Goal: Use online tool/utility: Utilize a website feature to perform a specific function

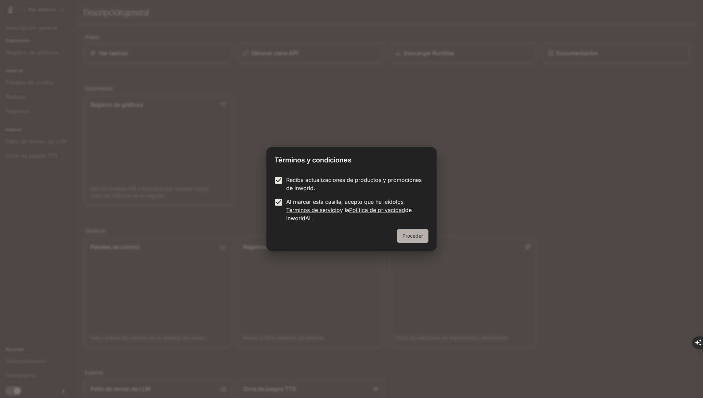
click at [401, 235] on button "Proceder" at bounding box center [412, 236] width 31 height 14
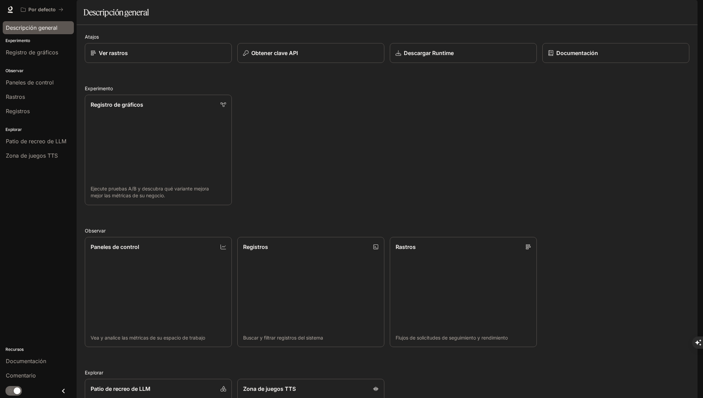
click at [44, 29] on font "Descripción general" at bounding box center [32, 27] width 52 height 7
click at [51, 139] on font "Patio de recreo de LLM" at bounding box center [36, 141] width 61 height 7
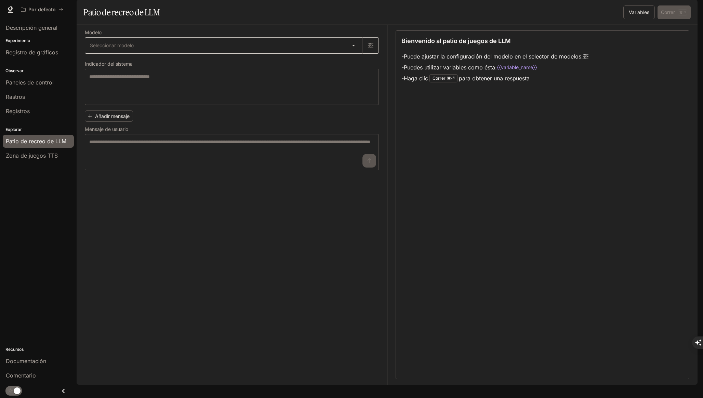
click at [147, 61] on body "Texto original Valora esta traducción Tu opinión servirá para ayudar a mejorar …" at bounding box center [351, 398] width 703 height 796
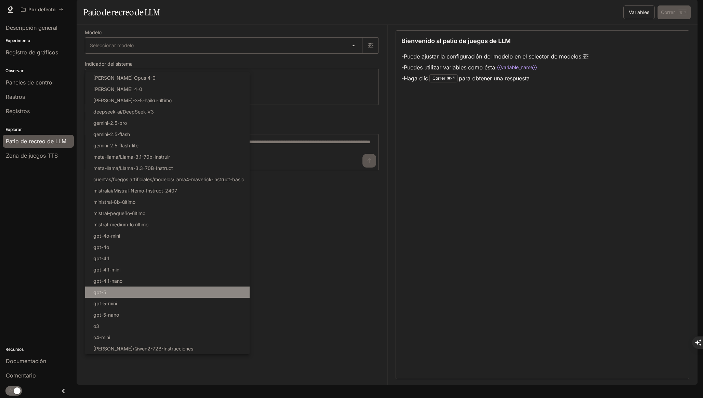
click at [193, 292] on li "gpt-5" at bounding box center [167, 292] width 165 height 11
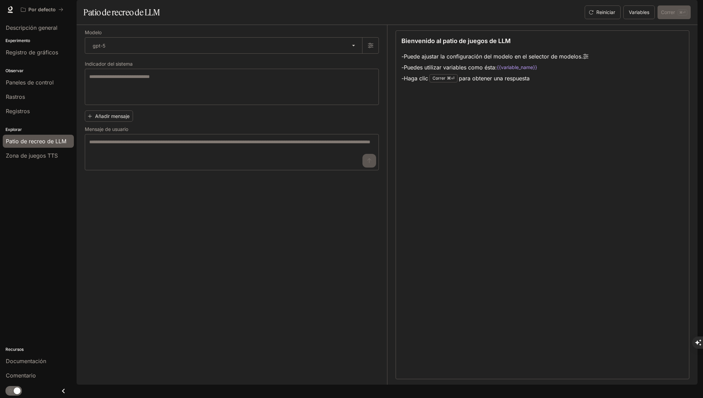
click at [307, 287] on div "Modelo gpt-5 ***** ​ Indicador del sistema * ​ Añadir mensaje Mensaje de usuari…" at bounding box center [236, 205] width 302 height 360
click at [327, 58] on body "Texto original Valora esta traducción Tu opinión servirá para ayudar a mejorar …" at bounding box center [351, 398] width 703 height 796
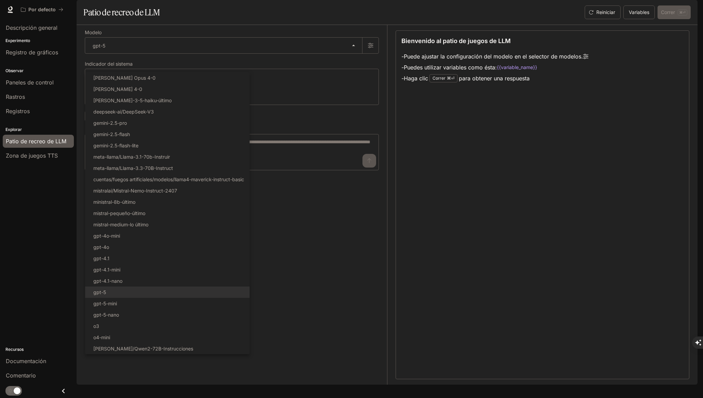
click at [288, 309] on div at bounding box center [351, 199] width 703 height 398
click at [353, 69] on body "Texto original Valora esta traducción Tu opinión servirá para ayudar a mejorar …" at bounding box center [351, 398] width 703 height 796
click at [149, 305] on li "gpt-5-mini" at bounding box center [167, 303] width 165 height 11
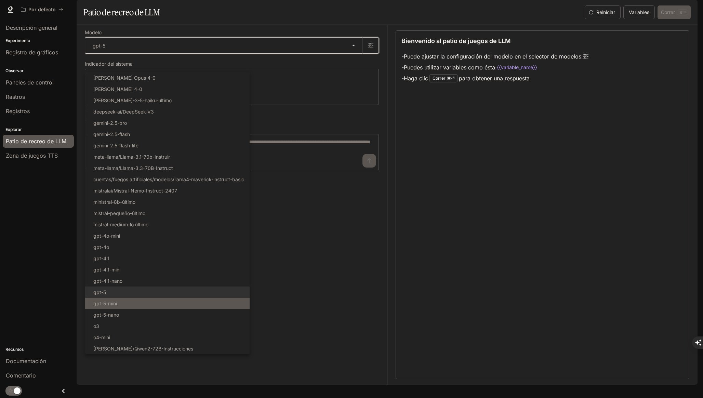
type input "**********"
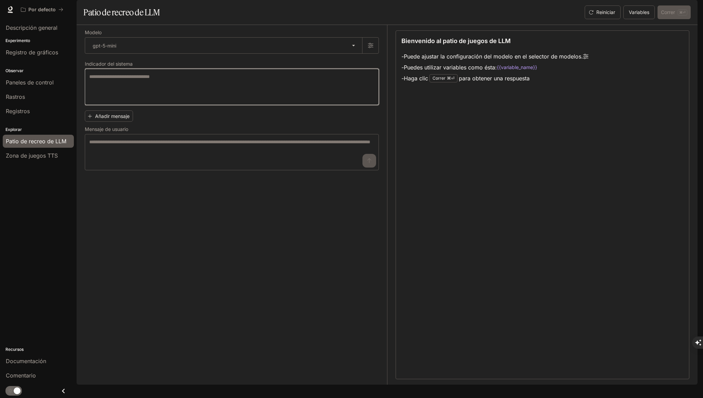
click at [223, 101] on textarea at bounding box center [231, 86] width 285 height 27
